Goal: Transaction & Acquisition: Download file/media

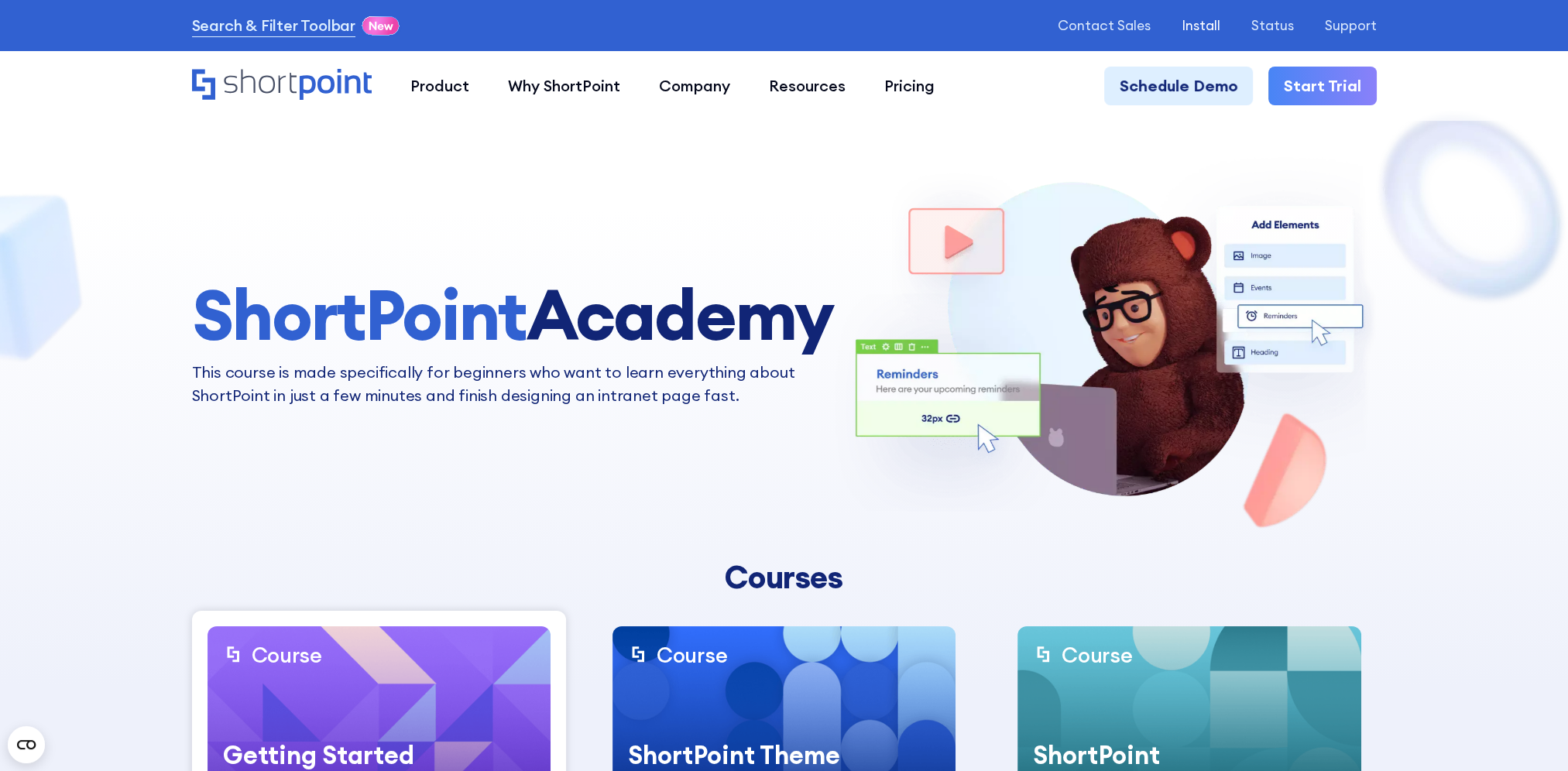
click at [1206, 31] on p "Install" at bounding box center [1200, 26] width 39 height 16
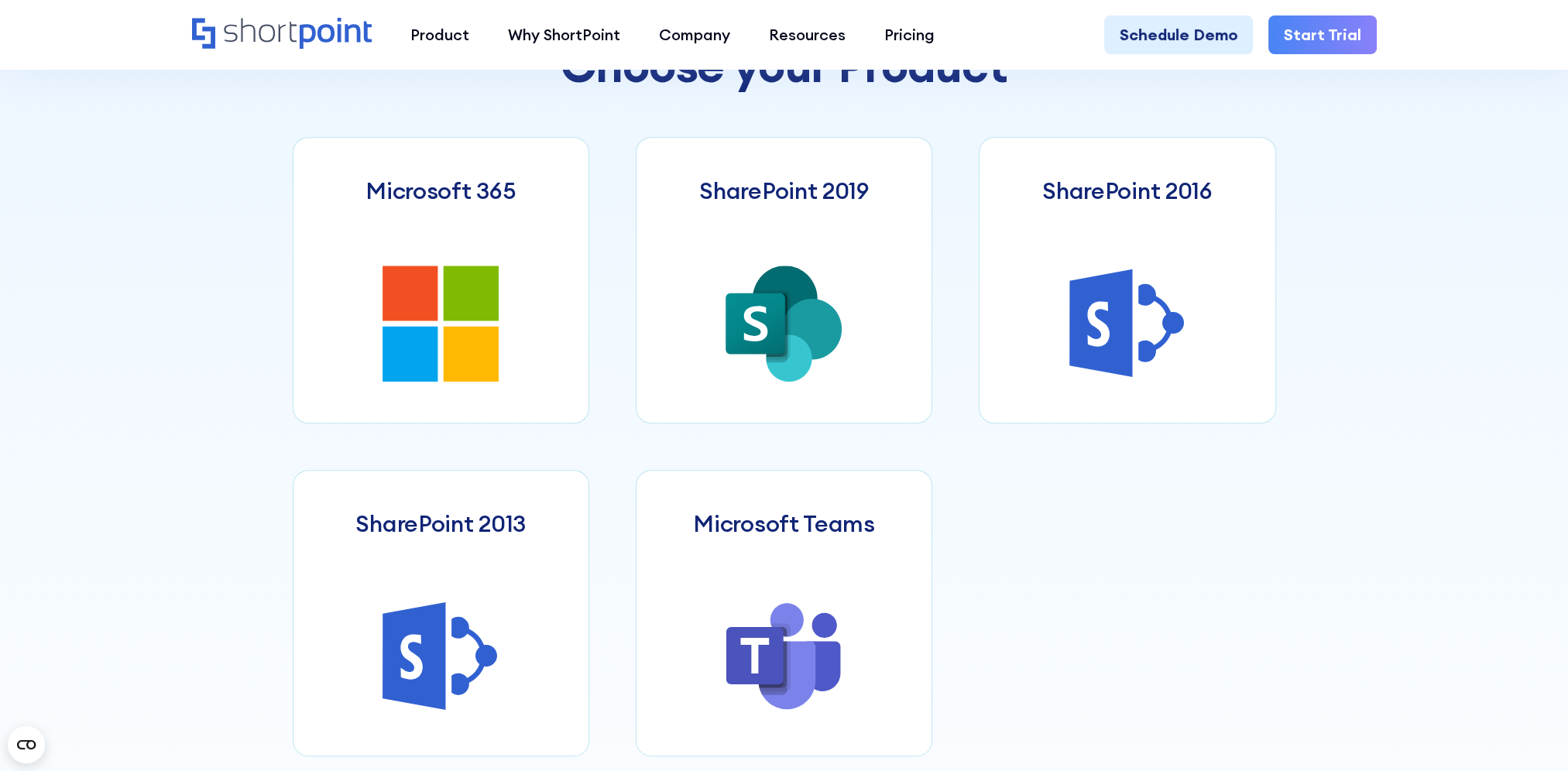
scroll to position [892, 0]
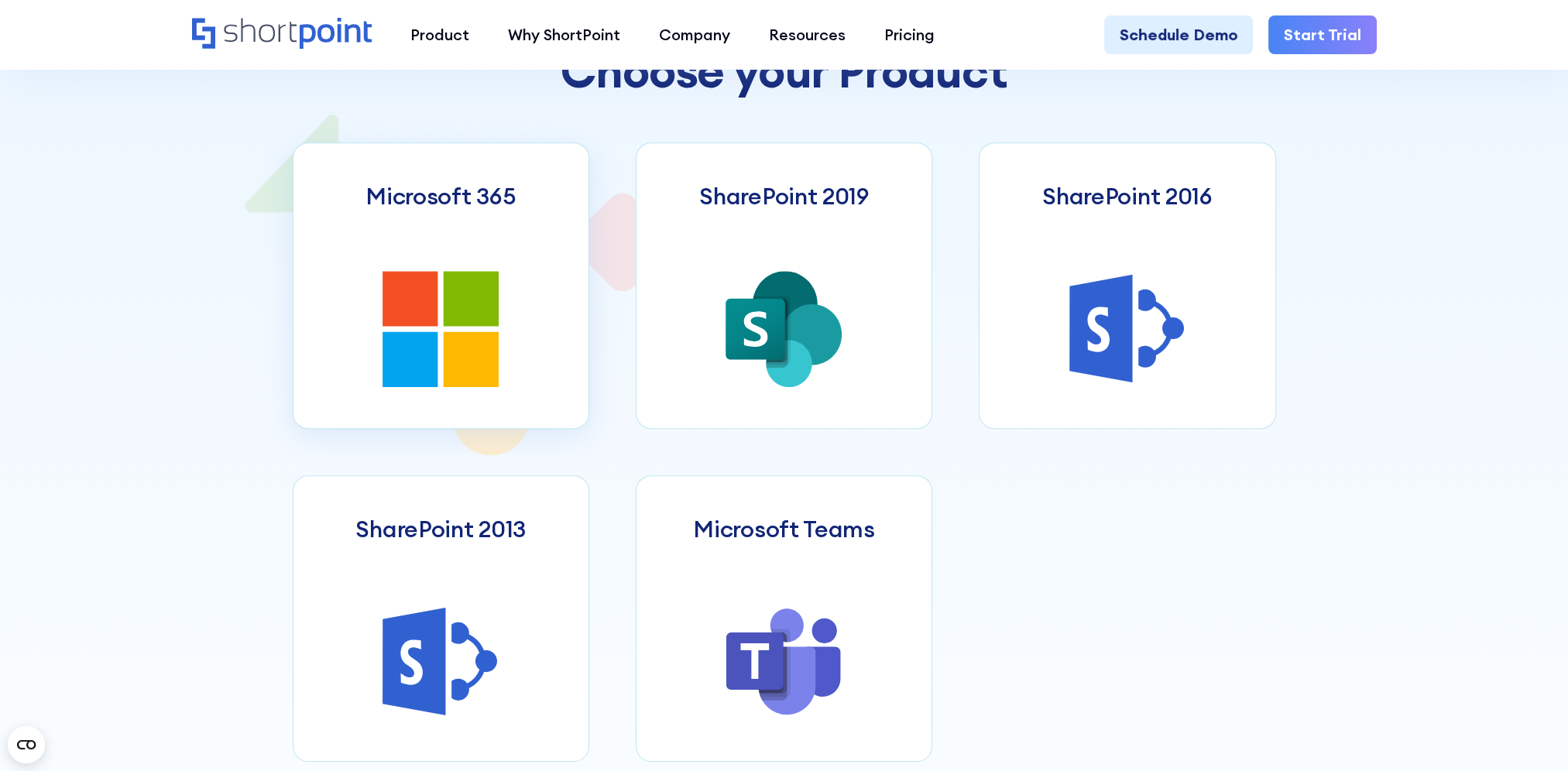
click at [494, 239] on link "Microsoft 365" at bounding box center [441, 285] width 297 height 286
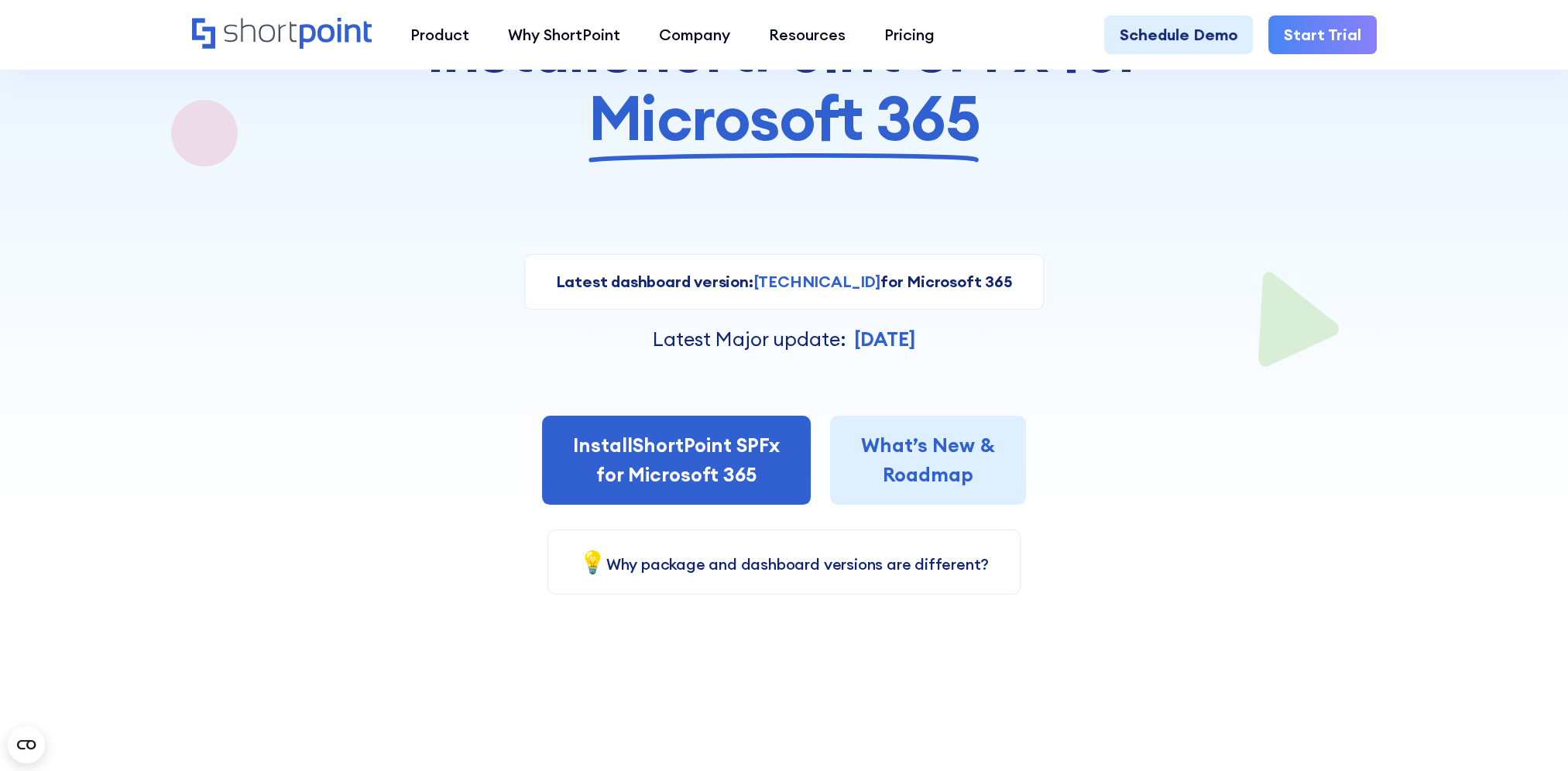
scroll to position [257, 0]
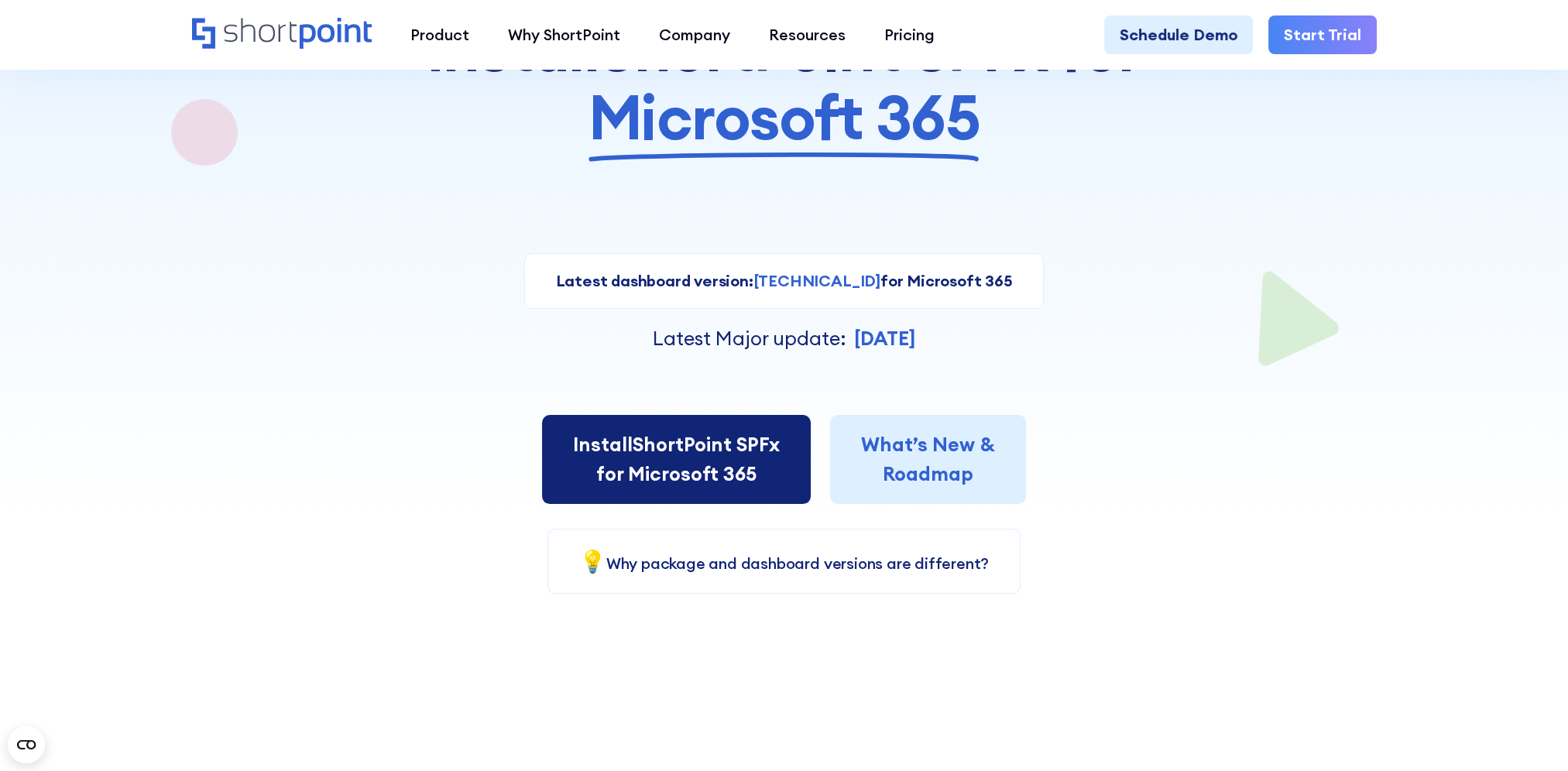
click at [673, 473] on link "Install ShortPoint SPFx for Microsoft 365" at bounding box center [676, 459] width 268 height 89
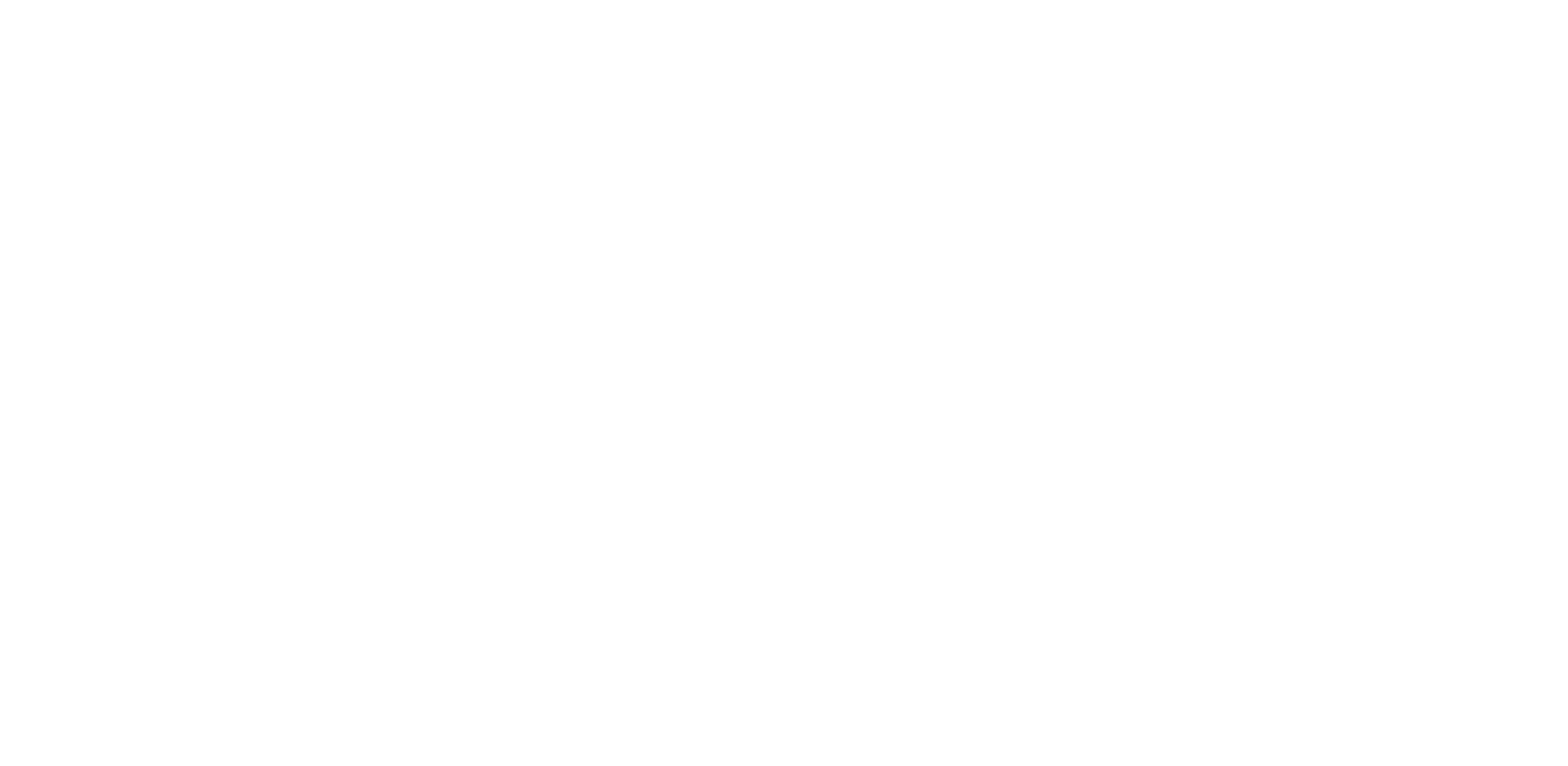
select select "Microsoft 365"
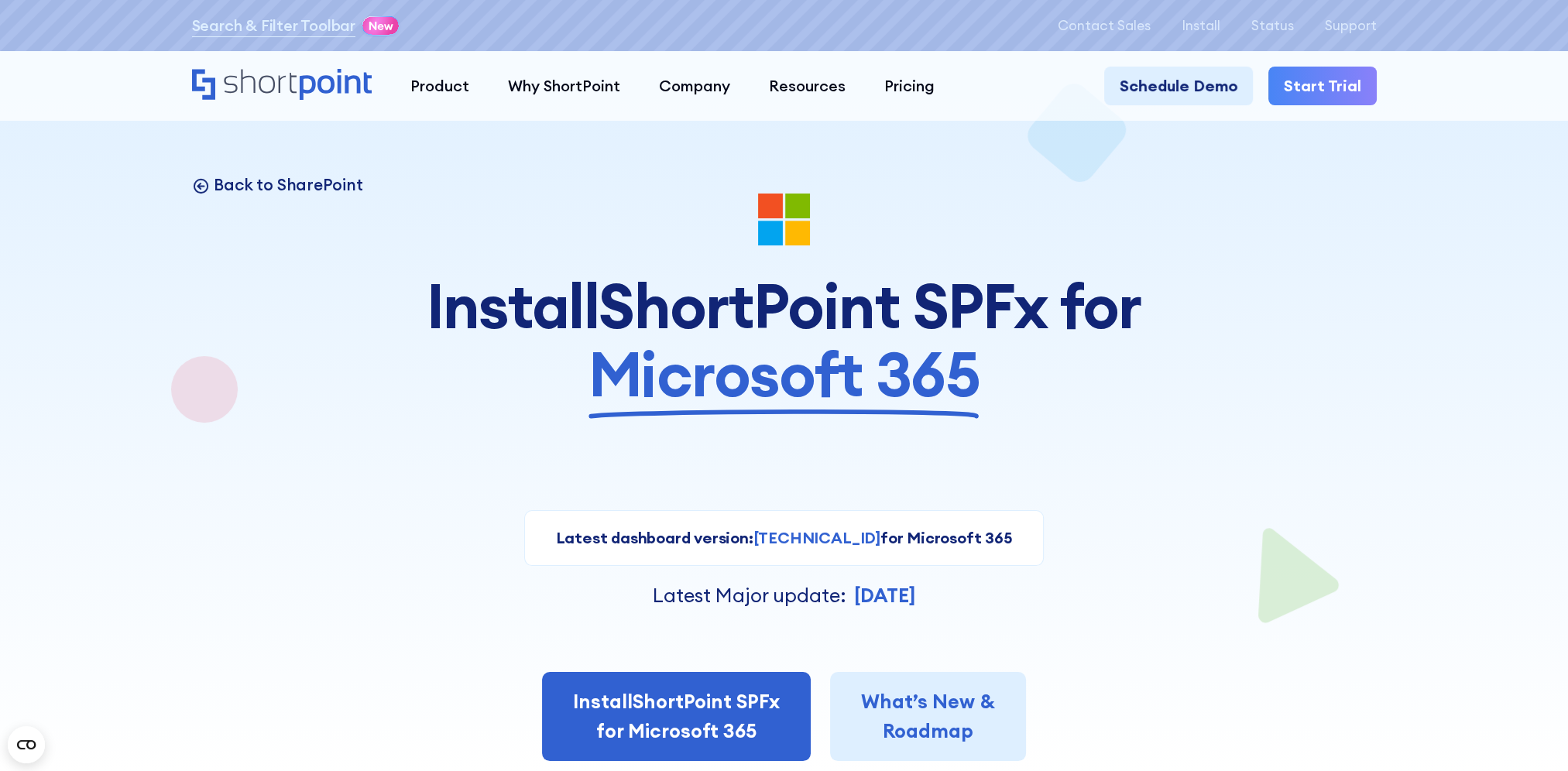
click at [262, 185] on p "Back to SharePoint" at bounding box center [288, 185] width 148 height 21
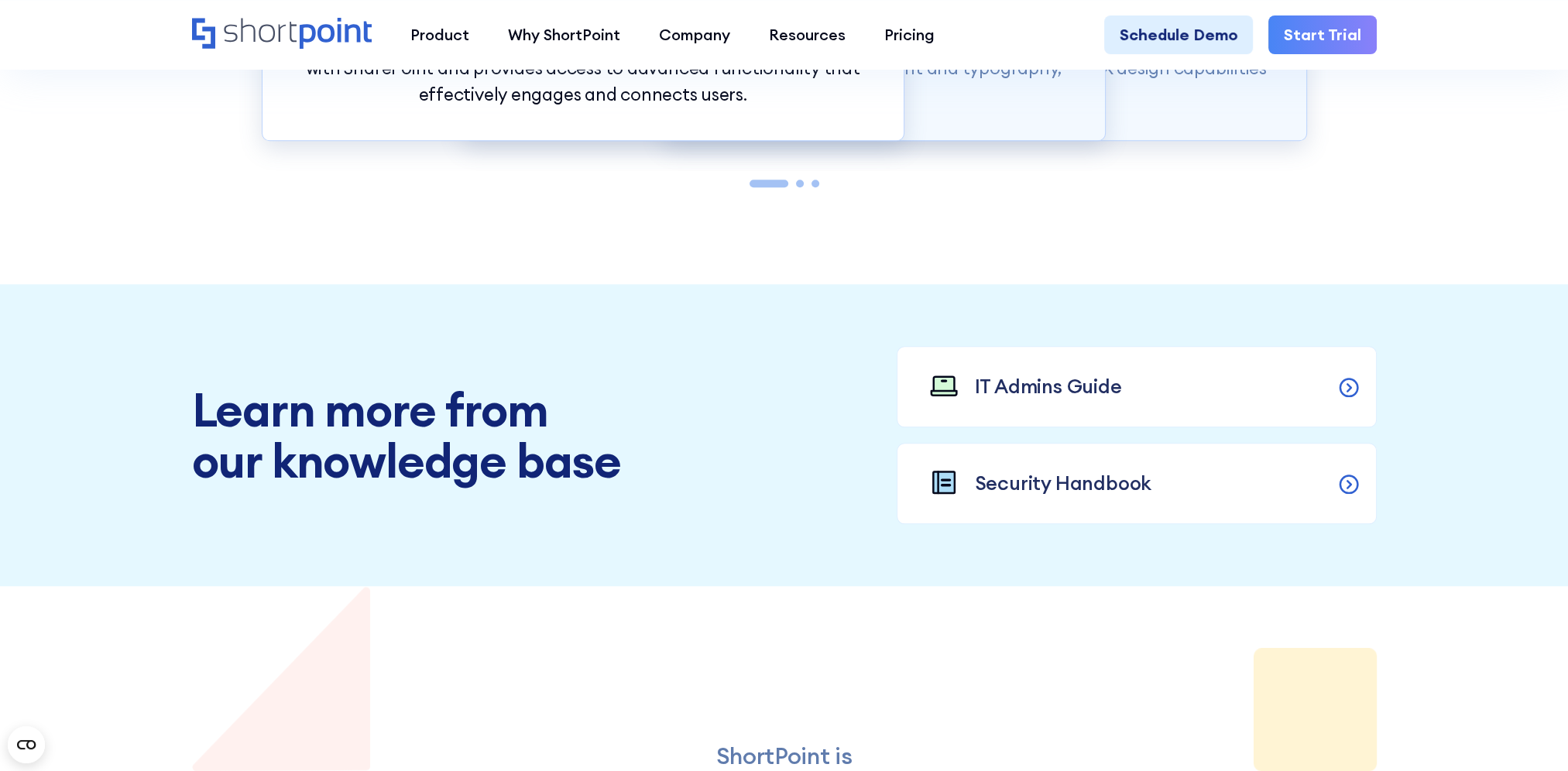
scroll to position [2129, 0]
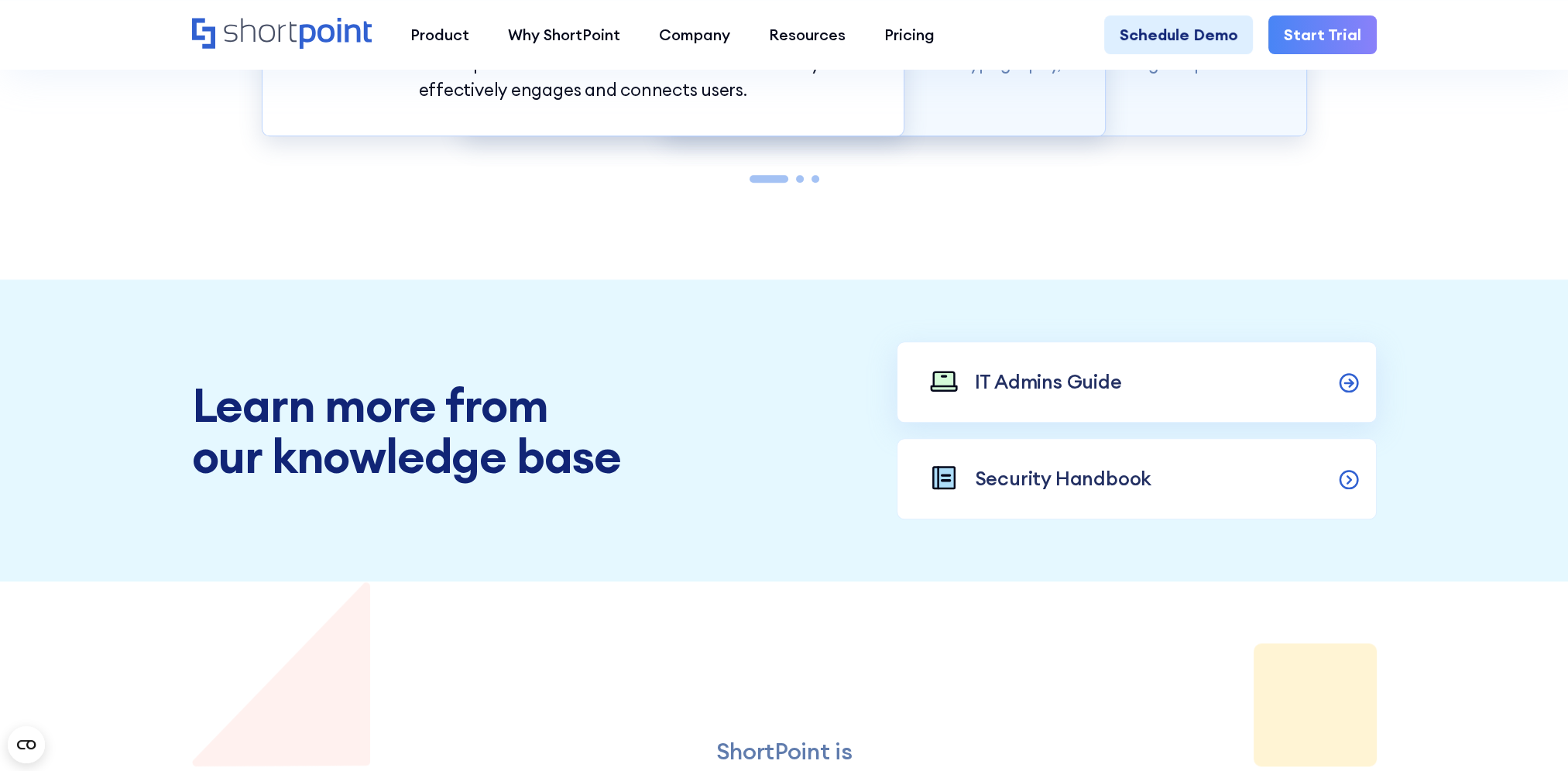
click at [1068, 394] on p "IT Admins Guide" at bounding box center [1048, 382] width 147 height 29
